Goal: Transaction & Acquisition: Purchase product/service

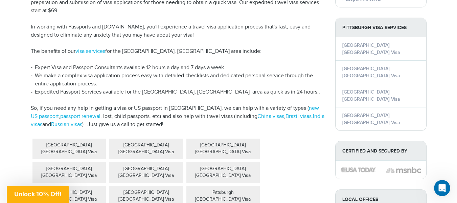
scroll to position [160, 0]
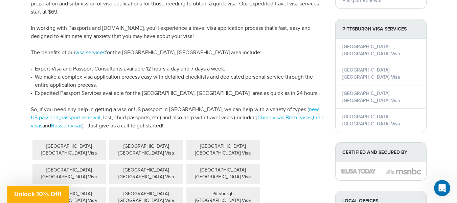
click at [90, 49] on link "visa services" at bounding box center [90, 52] width 30 height 6
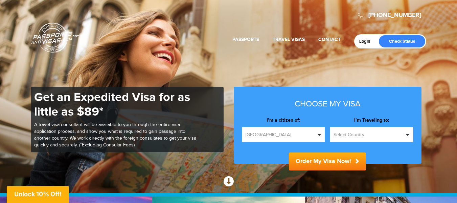
click at [409, 130] on button "Select Country" at bounding box center [371, 134] width 83 height 15
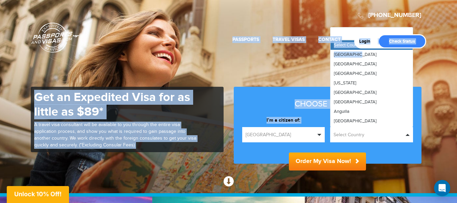
drag, startPoint x: 411, startPoint y: 50, endPoint x: 412, endPoint y: 56, distance: 5.5
click at [412, 56] on section "800-860-8610 Passports & Visas.com Login Check Status Passports Passport Renewa…" at bounding box center [228, 96] width 457 height 193
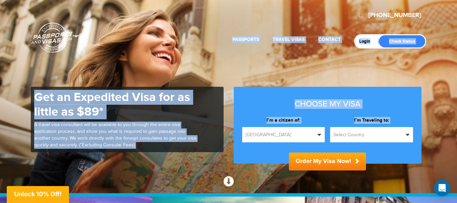
click at [407, 134] on span "button" at bounding box center [408, 135] width 4 height 2
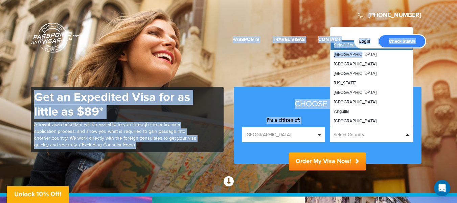
drag, startPoint x: 410, startPoint y: 50, endPoint x: 410, endPoint y: 56, distance: 5.8
click at [410, 56] on section "800-860-8610 Passports & Visas.com Login Check Status Passports Passport Renewa…" at bounding box center [228, 96] width 457 height 193
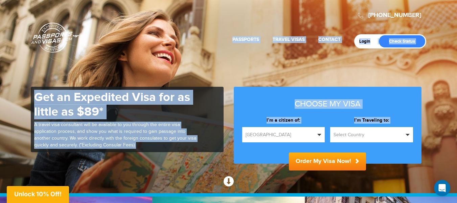
click at [406, 135] on span "button" at bounding box center [408, 135] width 4 height 2
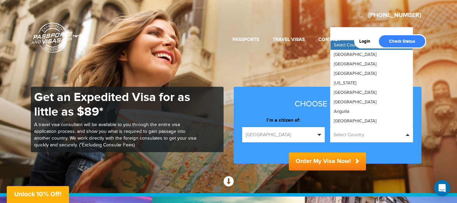
drag, startPoint x: 411, startPoint y: 52, endPoint x: 413, endPoint y: 83, distance: 30.8
click at [413, 83] on section "800-860-8610 Passports & Visas.com Login Check Status Passports Passport Renewa…" at bounding box center [228, 96] width 457 height 193
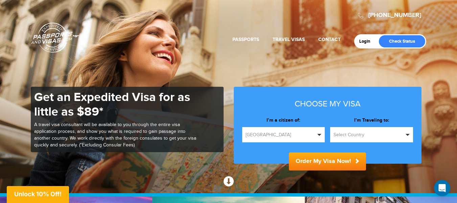
click at [433, 22] on header "800-860-8610 Passports & Visas.com Login Check Status Passports Passport Renewa…" at bounding box center [228, 26] width 457 height 52
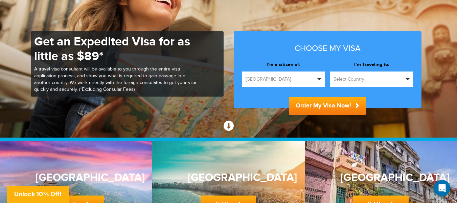
scroll to position [69, 0]
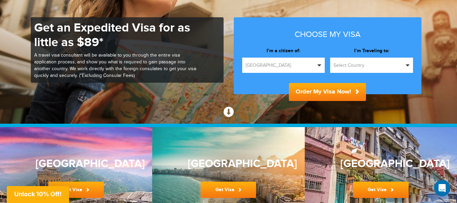
click at [408, 65] on span "button" at bounding box center [408, 65] width 4 height 2
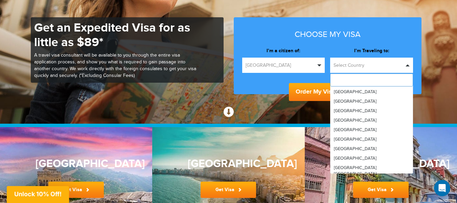
scroll to position [2258, 0]
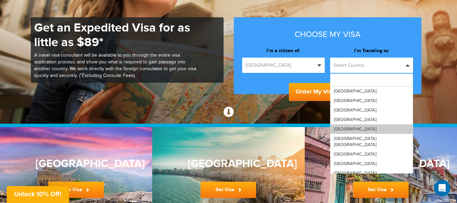
click at [359, 126] on span "United States" at bounding box center [355, 128] width 43 height 5
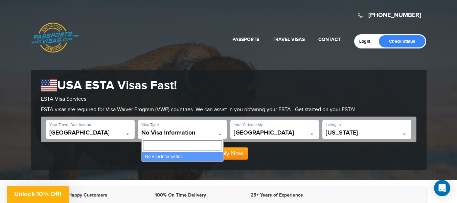
click at [220, 133] on span at bounding box center [220, 134] width 7 height 9
click at [174, 148] on input "Search" at bounding box center [182, 145] width 79 height 10
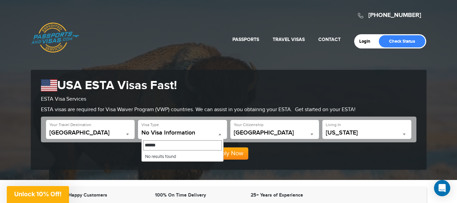
type input "*******"
click at [174, 148] on input "*******" at bounding box center [182, 145] width 79 height 10
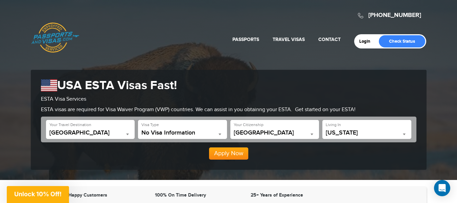
click at [261, 153] on div "Apply Now" at bounding box center [229, 150] width 376 height 17
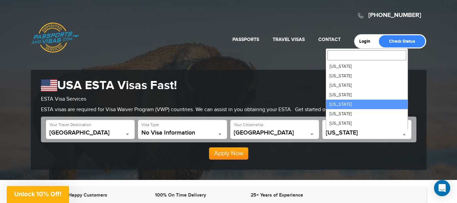
click at [402, 134] on span at bounding box center [404, 134] width 7 height 9
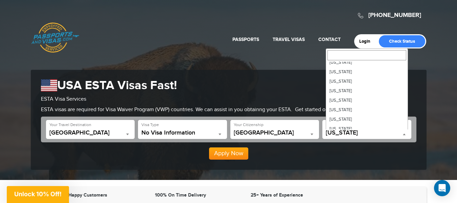
scroll to position [301, 0]
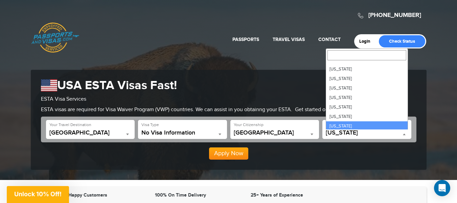
select select "**"
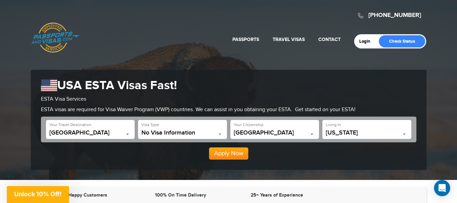
click at [221, 150] on button "Apply Now" at bounding box center [228, 153] width 39 height 12
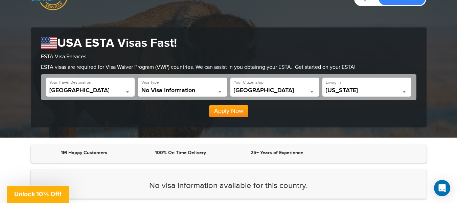
scroll to position [35, 0]
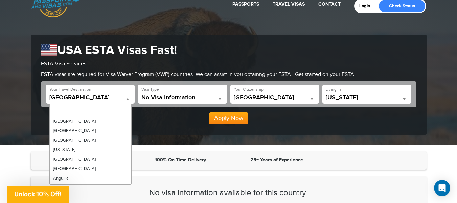
click at [128, 98] on b at bounding box center [127, 99] width 3 height 2
